Goal: Task Accomplishment & Management: Manage account settings

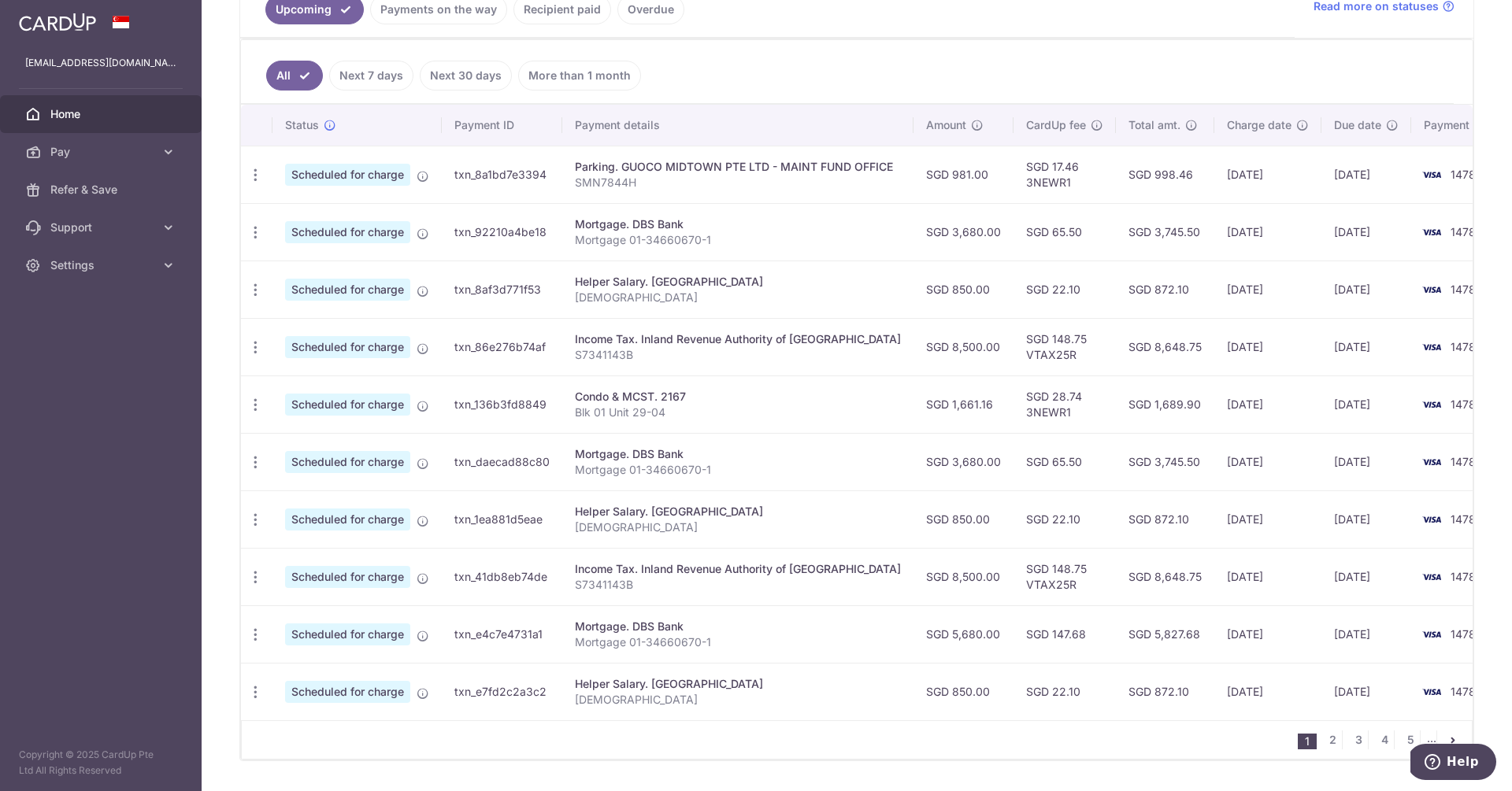
scroll to position [220, 0]
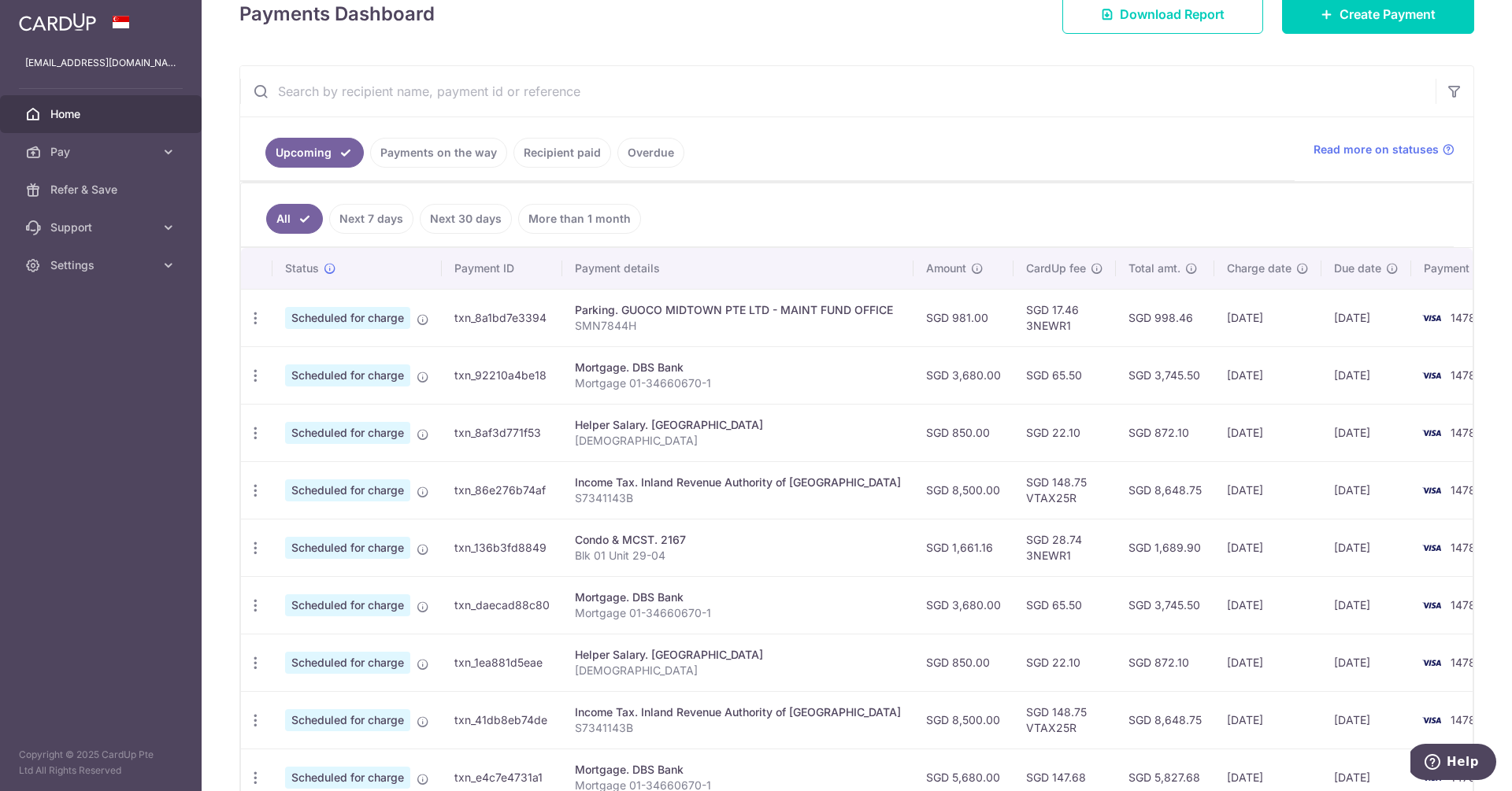
click at [421, 152] on link "Payments on the way" at bounding box center [438, 152] width 137 height 30
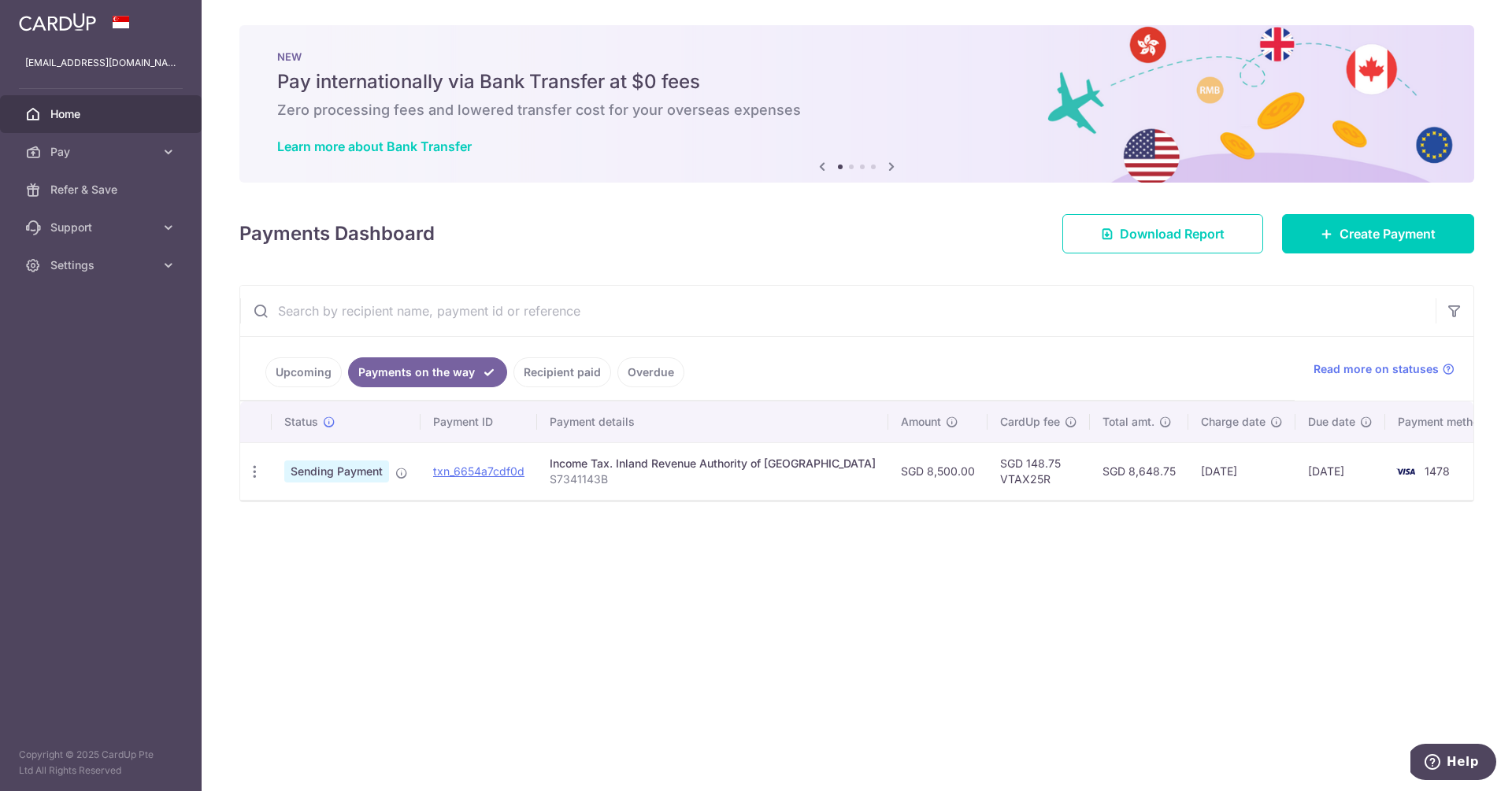
click at [566, 379] on link "Recipient paid" at bounding box center [562, 372] width 98 height 30
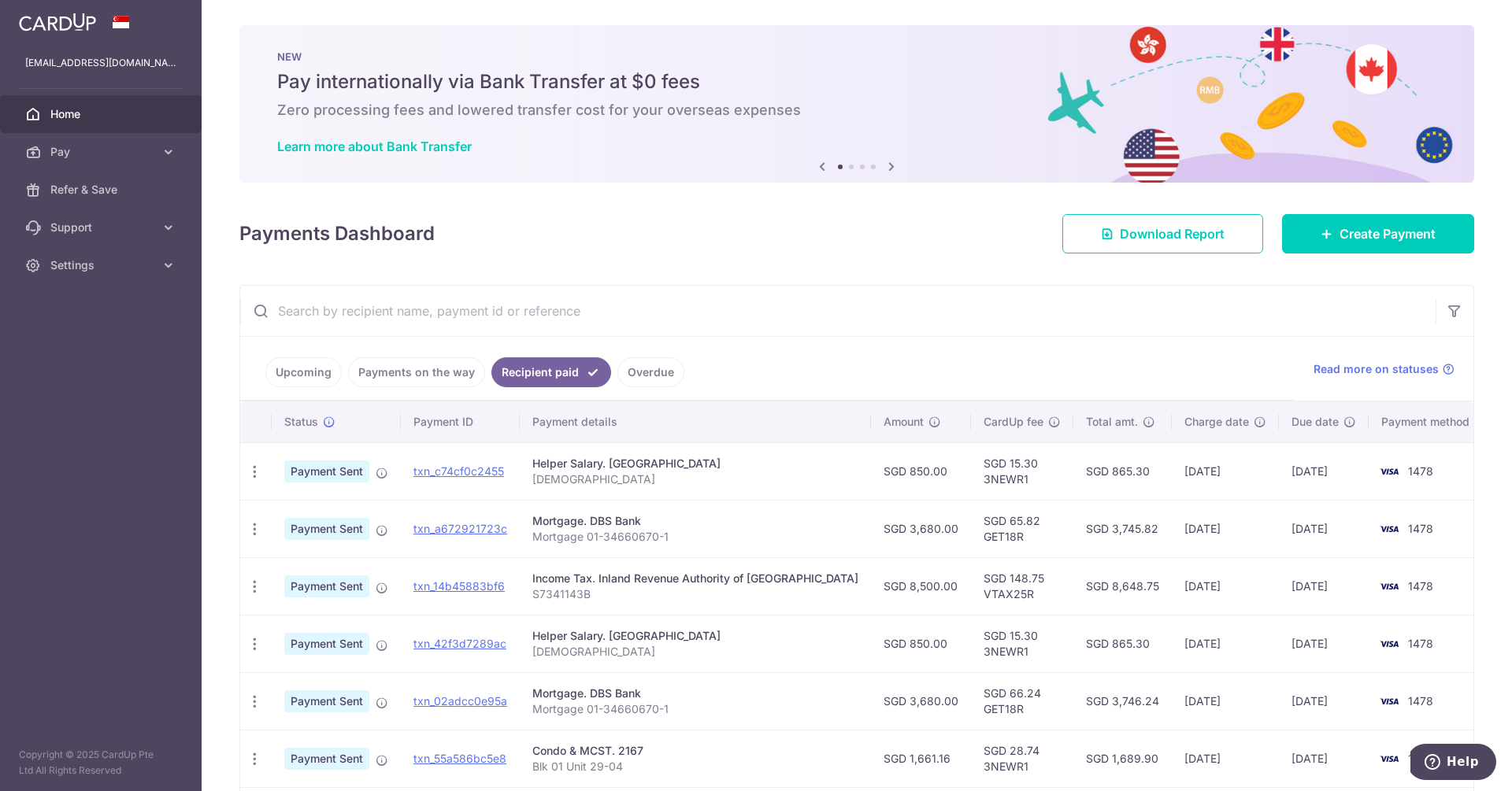
click at [300, 369] on link "Upcoming" at bounding box center [303, 372] width 77 height 30
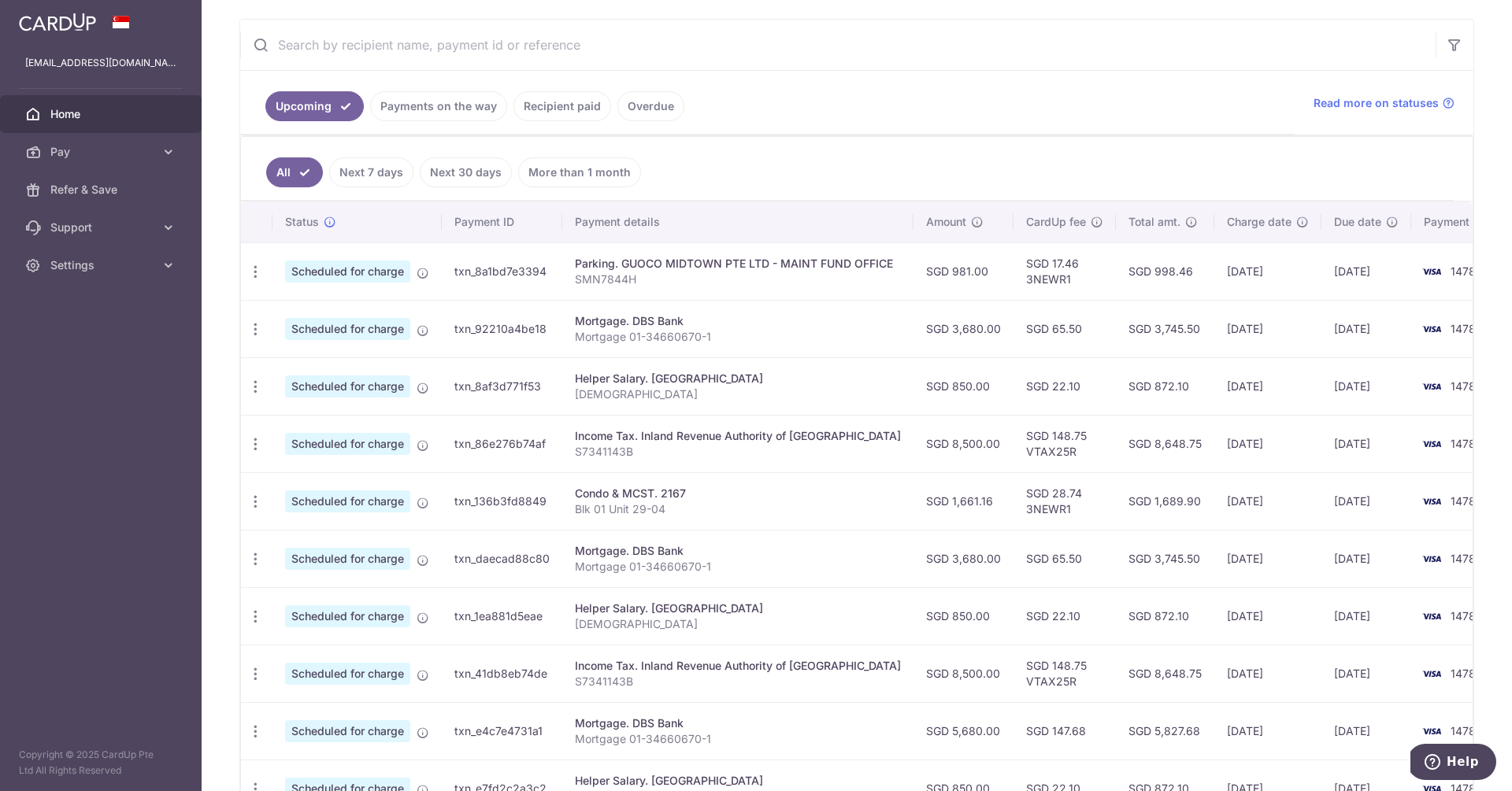
scroll to position [317, 0]
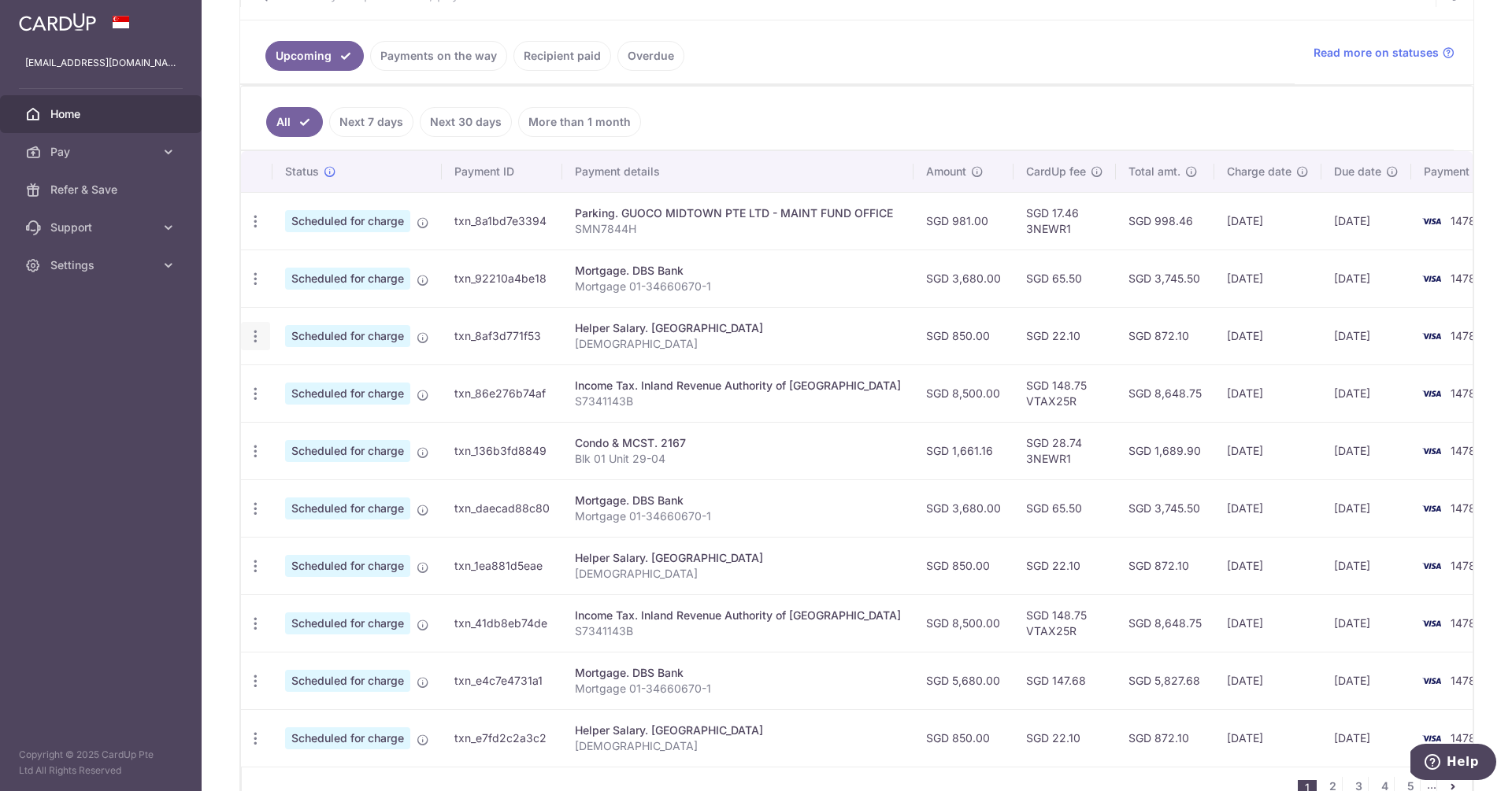
click at [250, 336] on icon "button" at bounding box center [255, 336] width 16 height 16
click at [338, 418] on span "Cancel payment" at bounding box center [339, 418] width 106 height 19
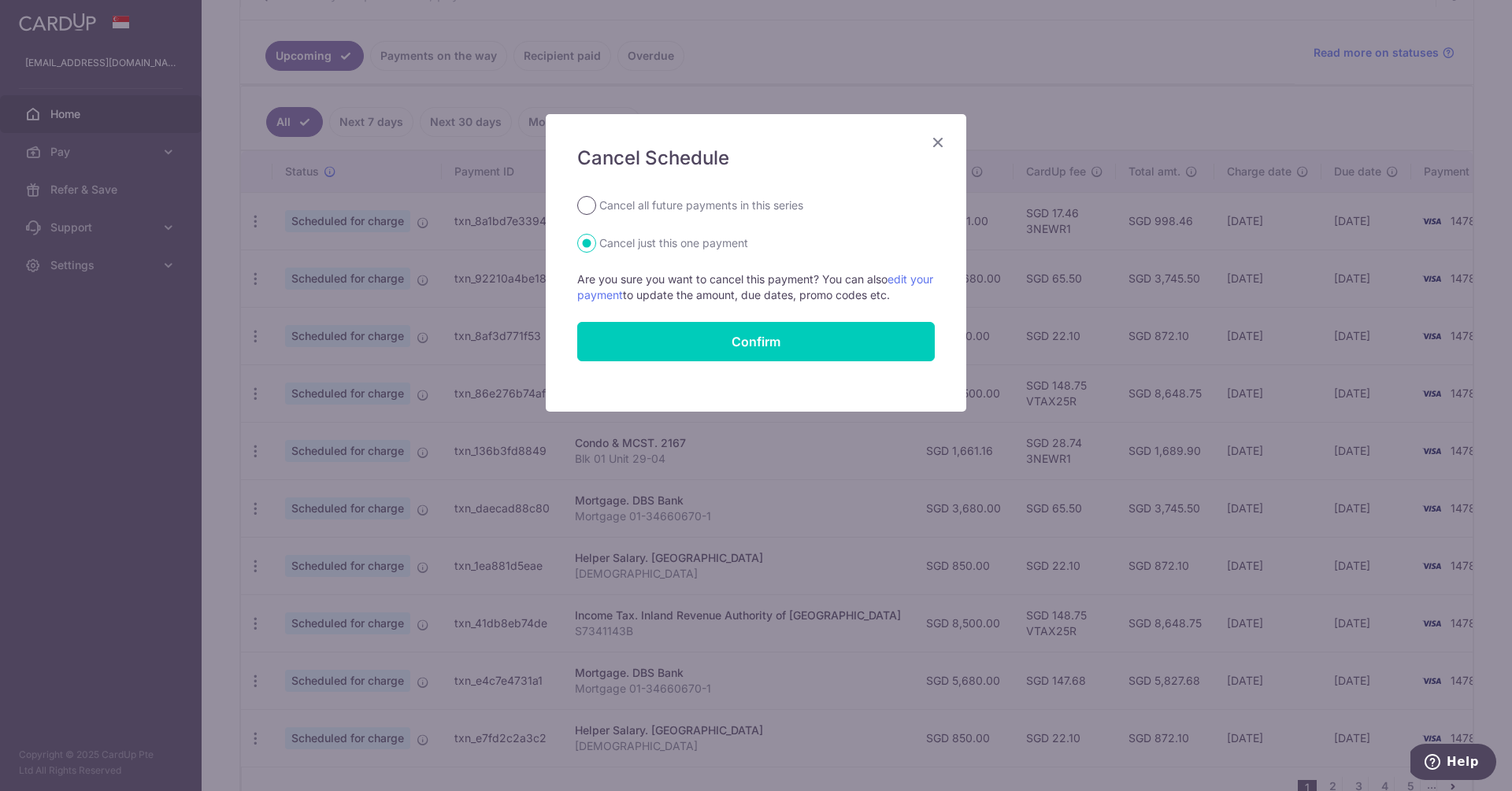
click at [593, 203] on input "Cancel all future payments in this series" at bounding box center [587, 205] width 19 height 19
radio input "true"
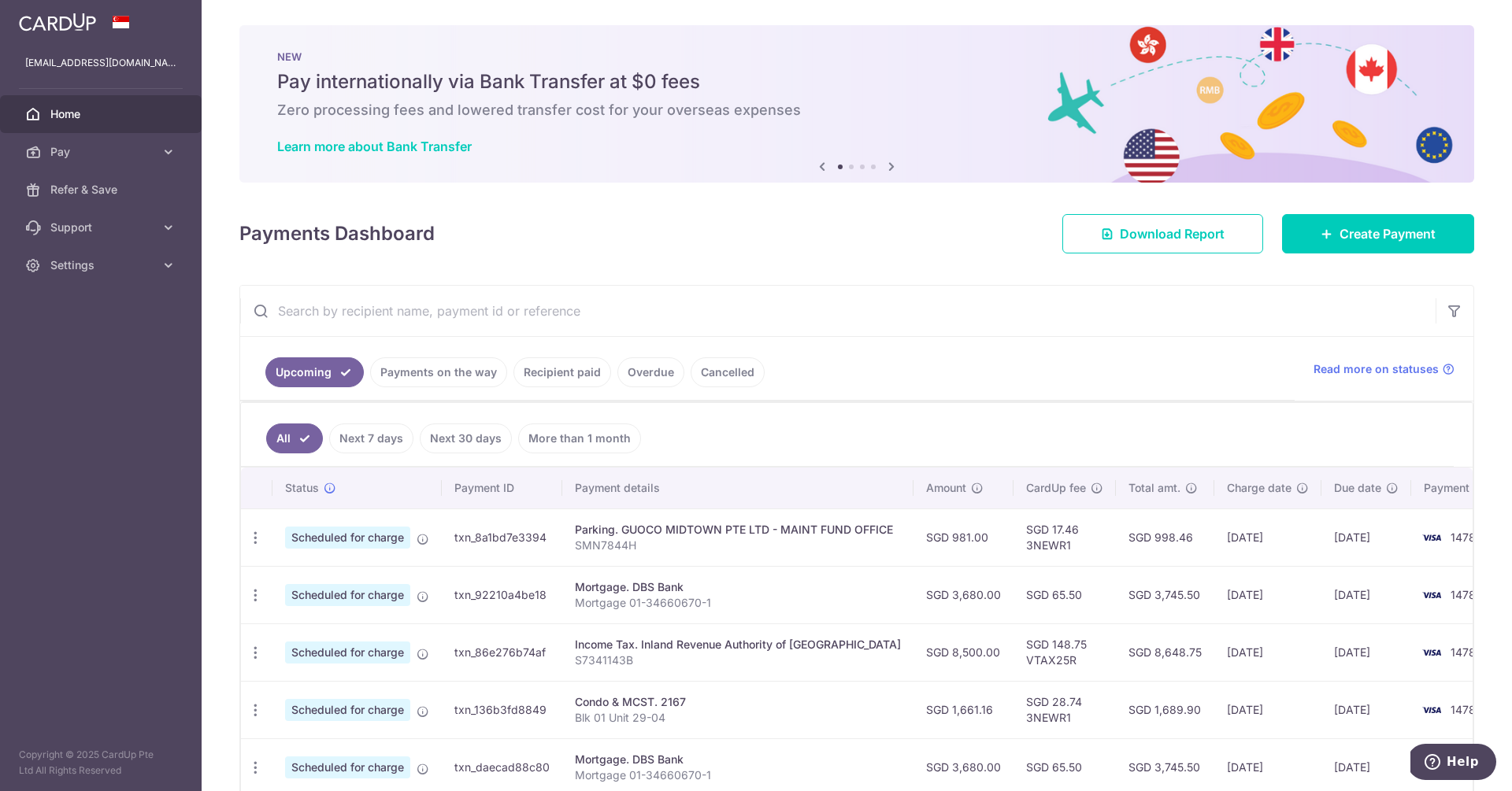
click at [995, 315] on input "text" at bounding box center [838, 311] width 1195 height 50
click at [878, 252] on div "Payments Dashboard Download Report Create Payment" at bounding box center [856, 230] width 1234 height 46
click at [592, 215] on div "Payments Dashboard Download Report Create Payment" at bounding box center [856, 230] width 1234 height 46
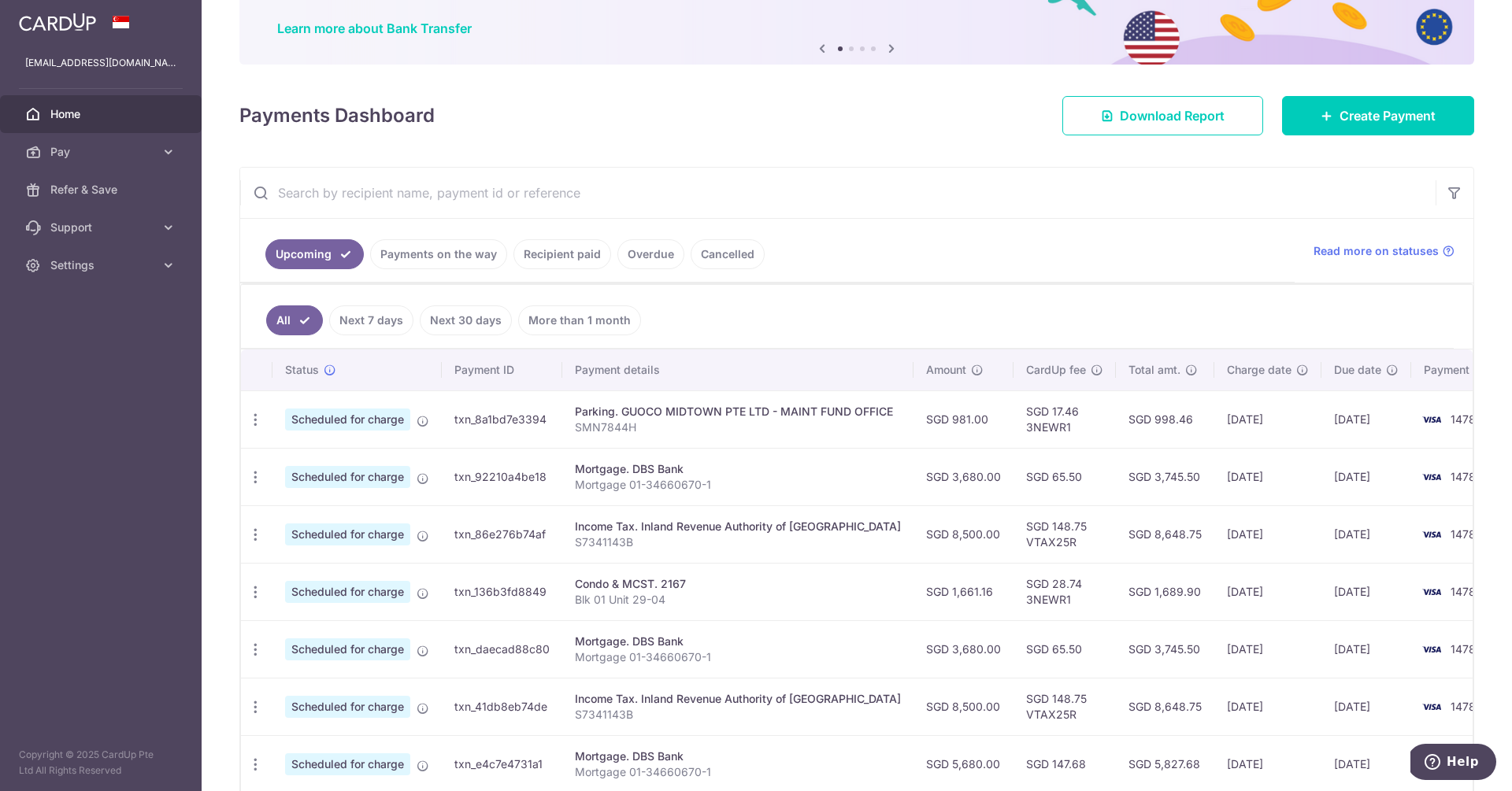
scroll to position [229, 0]
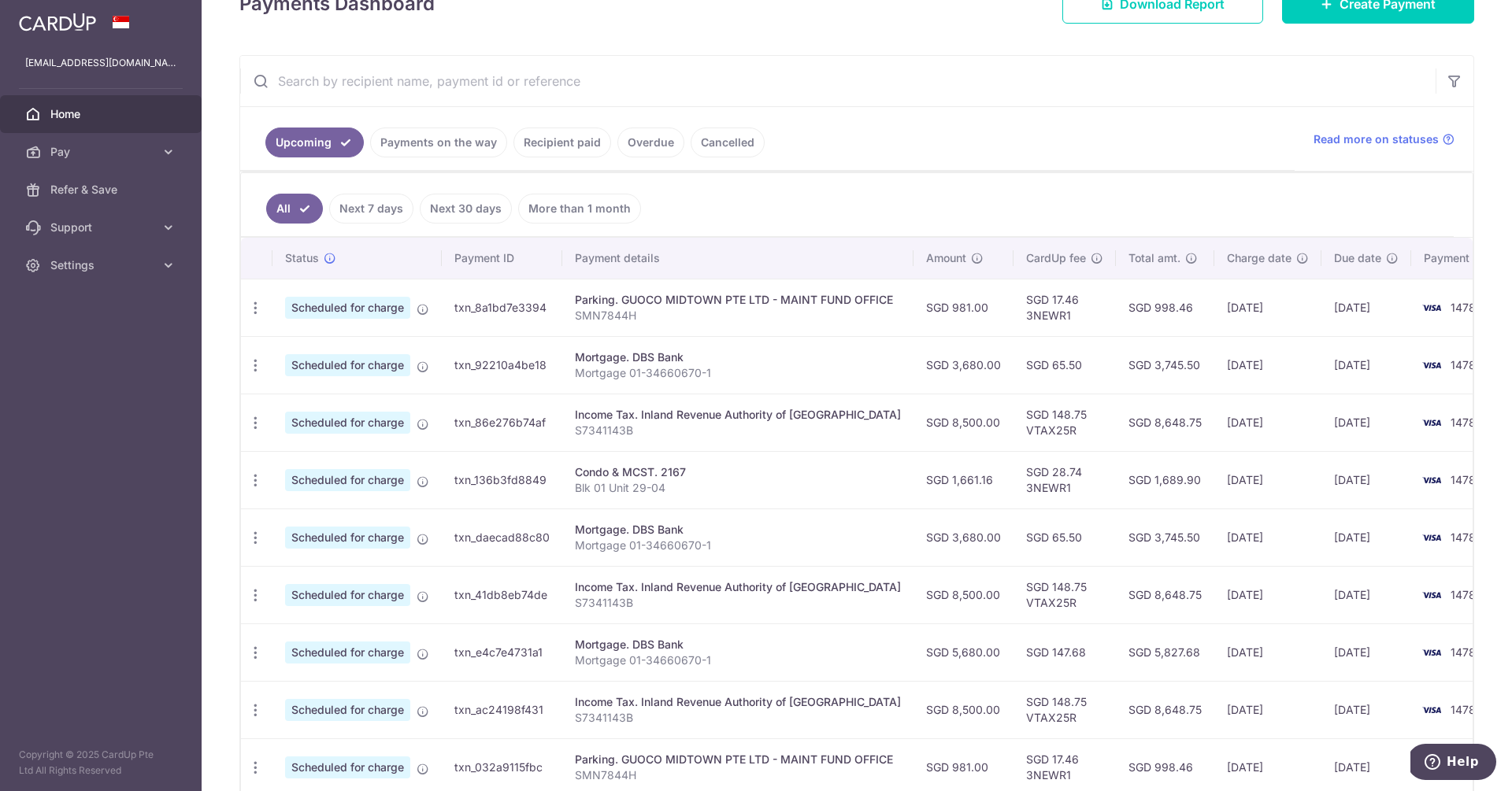
click at [578, 140] on link "Recipient paid" at bounding box center [562, 142] width 98 height 30
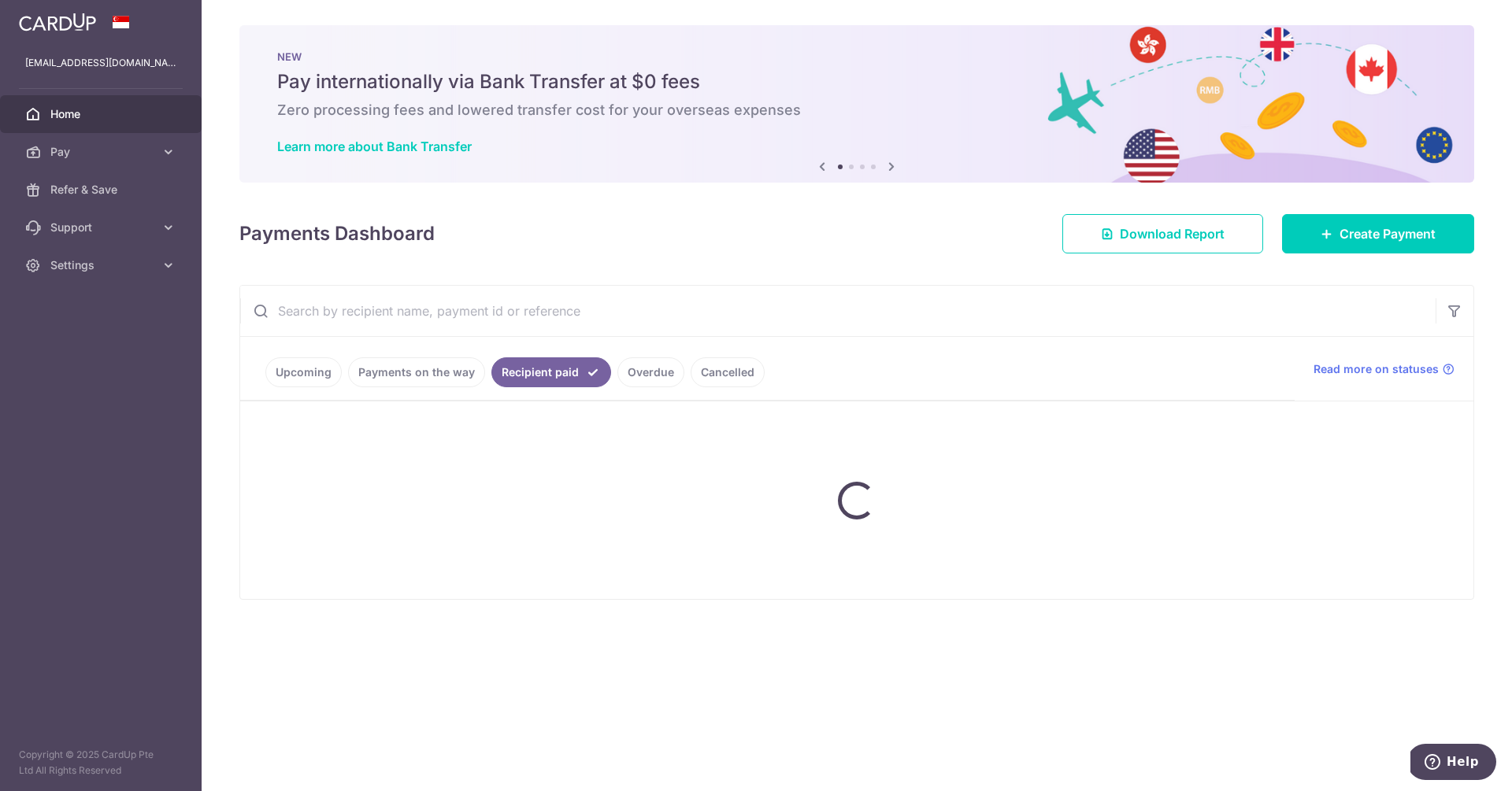
scroll to position [0, 0]
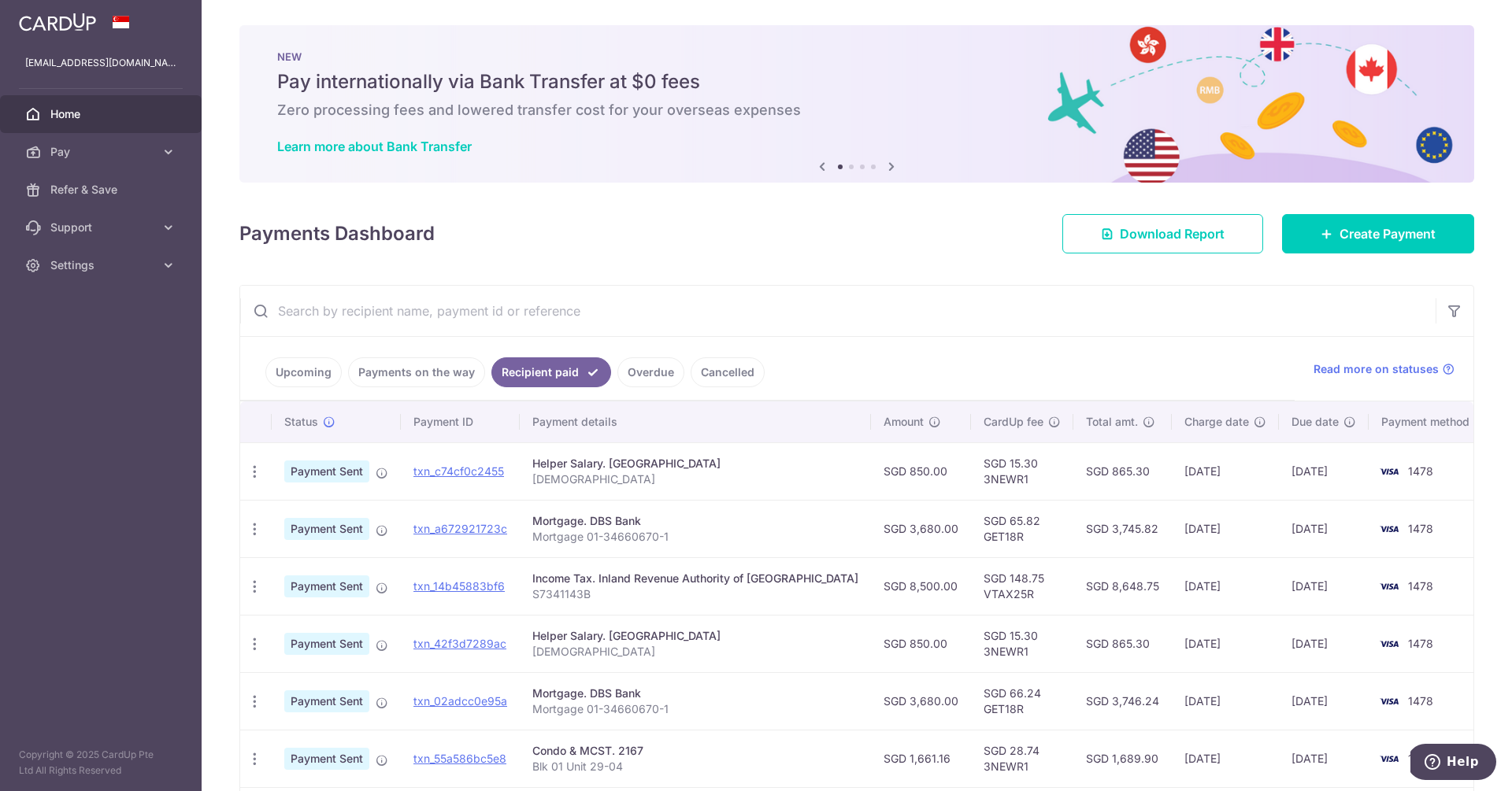
click at [306, 367] on link "Upcoming" at bounding box center [303, 372] width 77 height 30
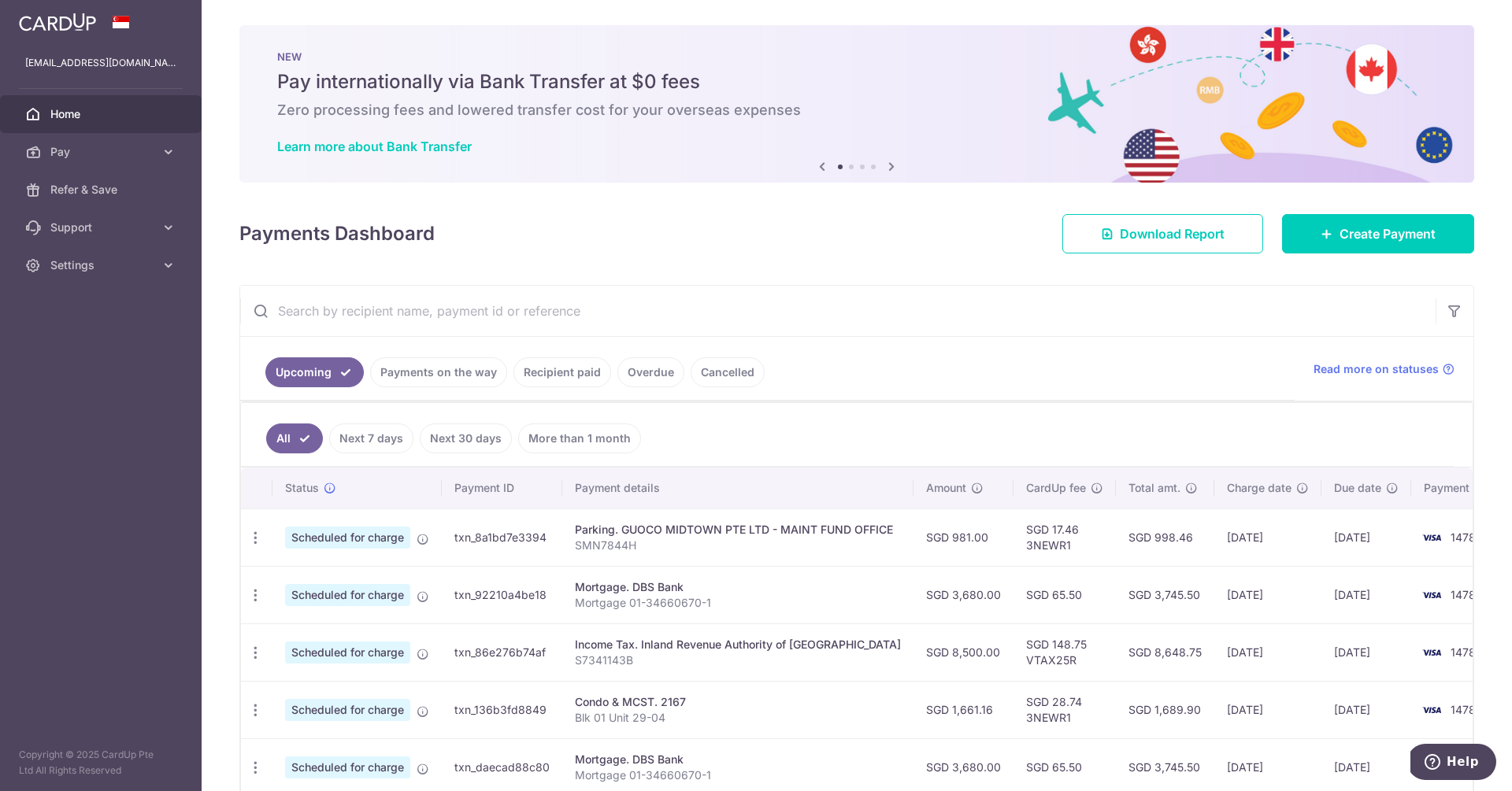
click at [929, 227] on div "Payments Dashboard Download Report Create Payment" at bounding box center [856, 230] width 1234 height 46
